Goal: Information Seeking & Learning: Learn about a topic

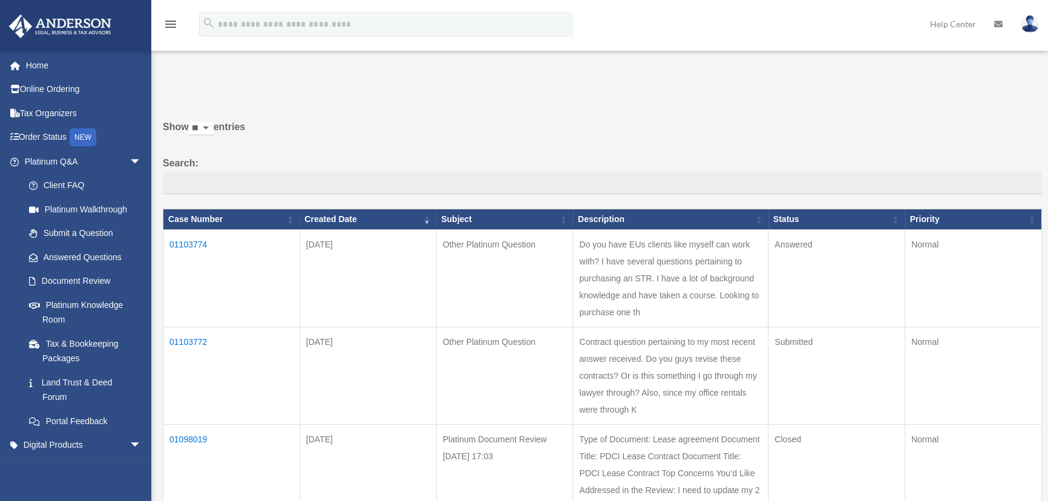
click at [185, 251] on td "01103774" at bounding box center [231, 278] width 137 height 97
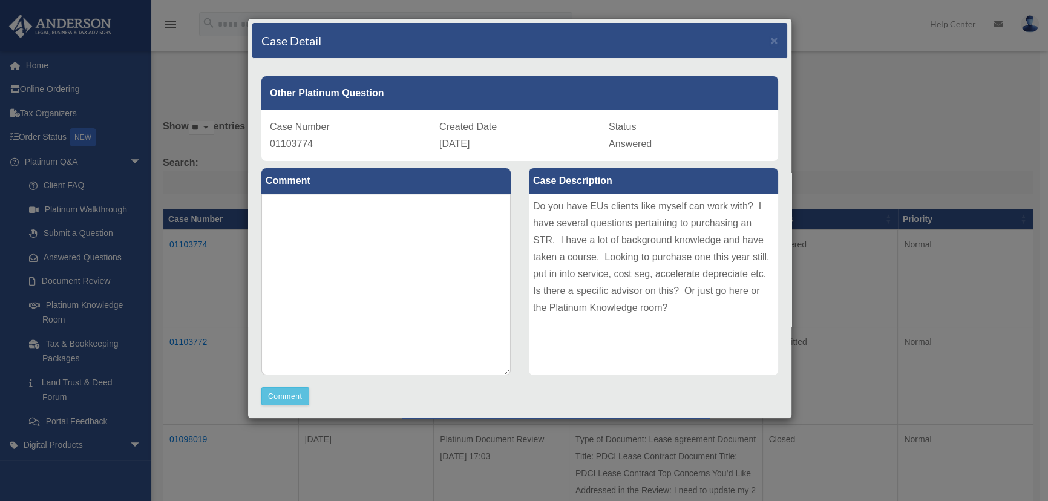
scroll to position [217, 0]
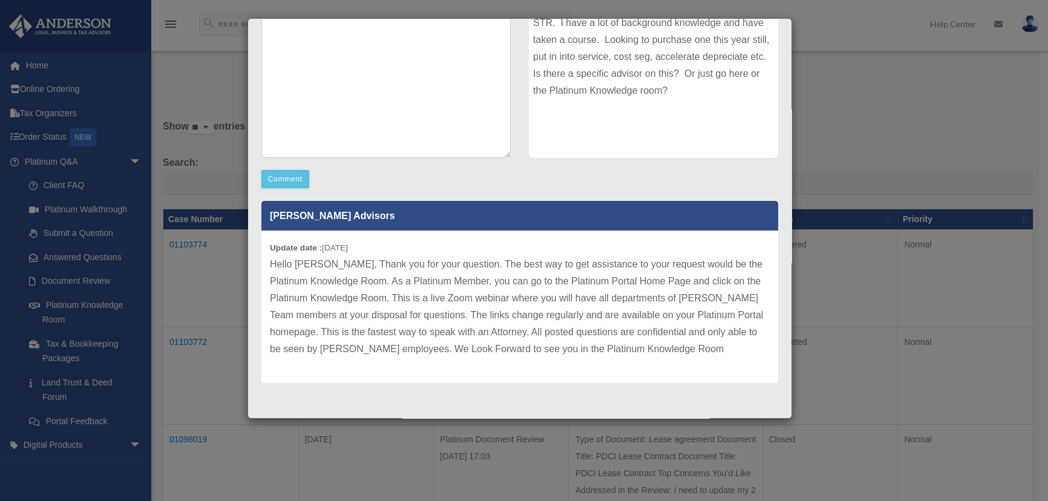
click at [635, 358] on div "Update date : [DATE] Hello [PERSON_NAME], Thank you for your question. The best…" at bounding box center [519, 307] width 517 height 152
click at [832, 53] on div "Case Detail × Other Platinum Question Case Number 01103774 Created Date [DATE] …" at bounding box center [524, 250] width 1048 height 501
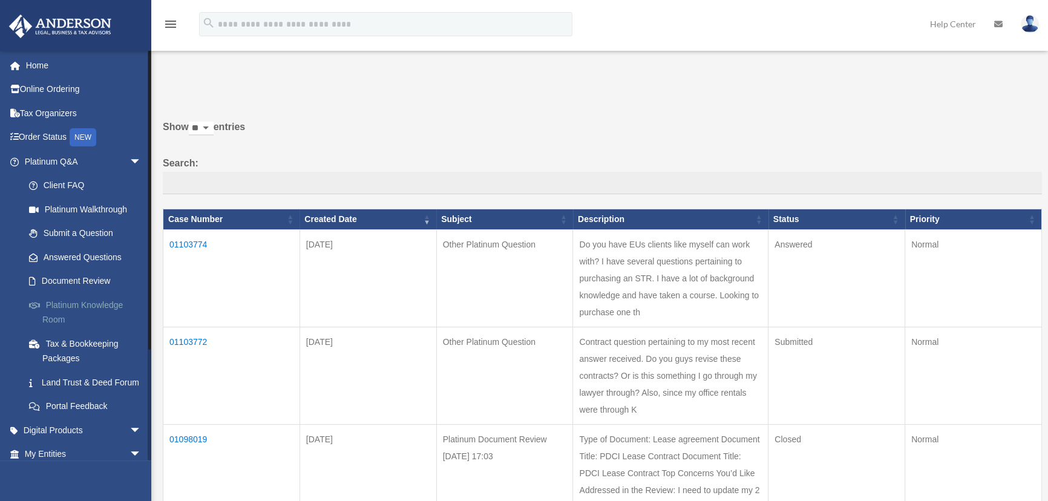
click at [72, 314] on link "Platinum Knowledge Room" at bounding box center [88, 312] width 143 height 39
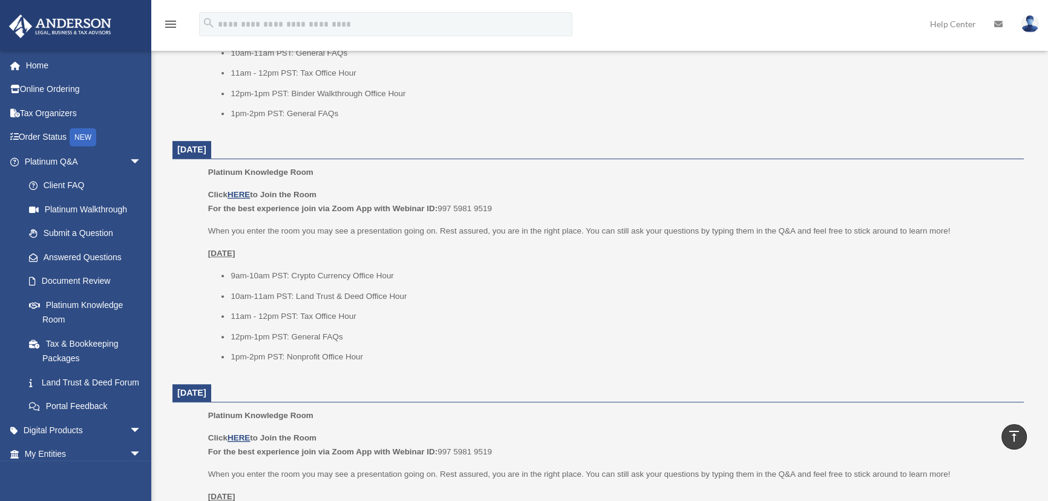
scroll to position [367, 0]
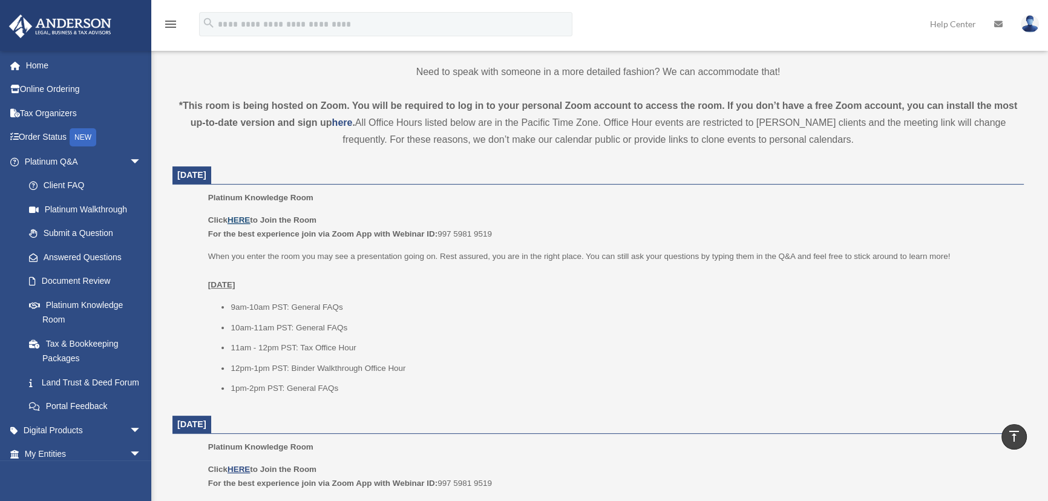
click at [236, 222] on u "HERE" at bounding box center [239, 219] width 22 height 9
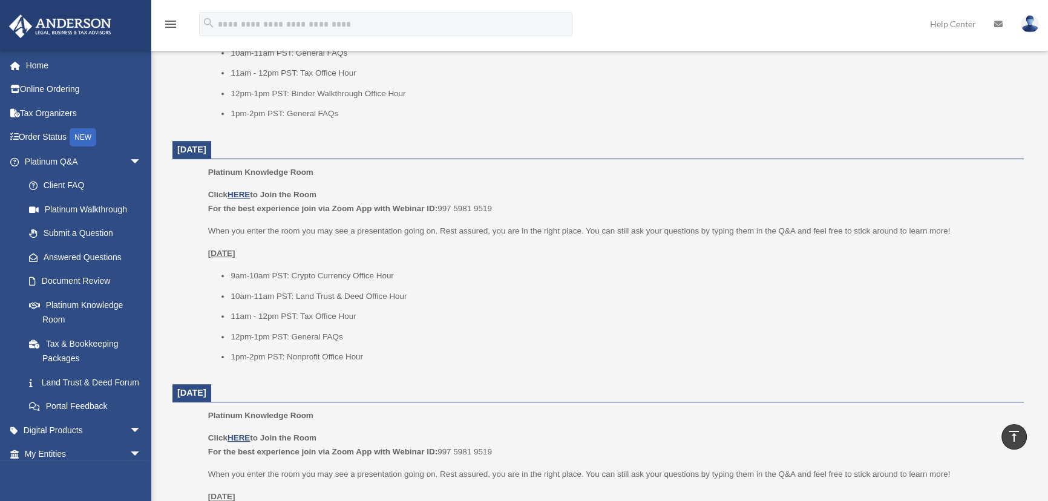
scroll to position [458, 0]
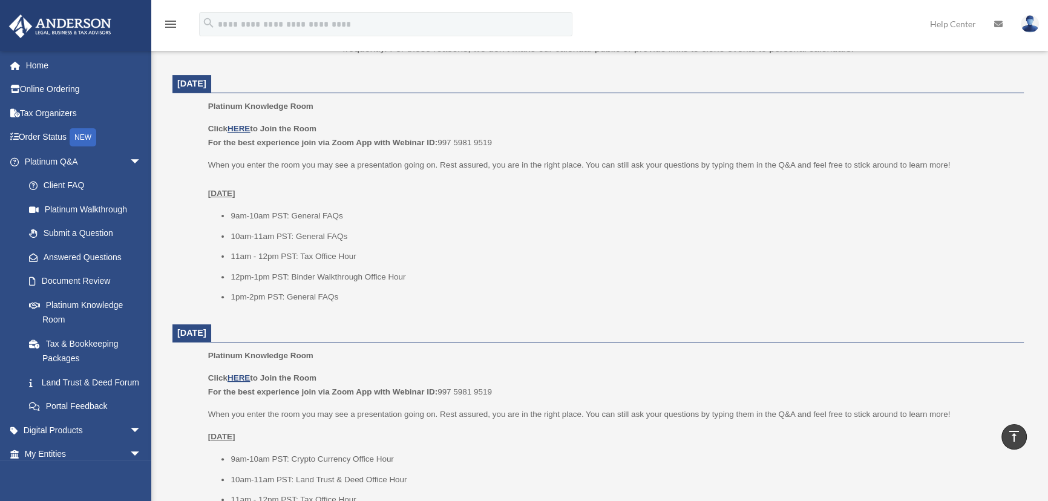
click at [707, 470] on ul "9am-10am PST: Crypto Currency Office Hour 10am-11am PST: Land Trust & Deed Offi…" at bounding box center [611, 500] width 807 height 96
